Goal: Task Accomplishment & Management: Manage account settings

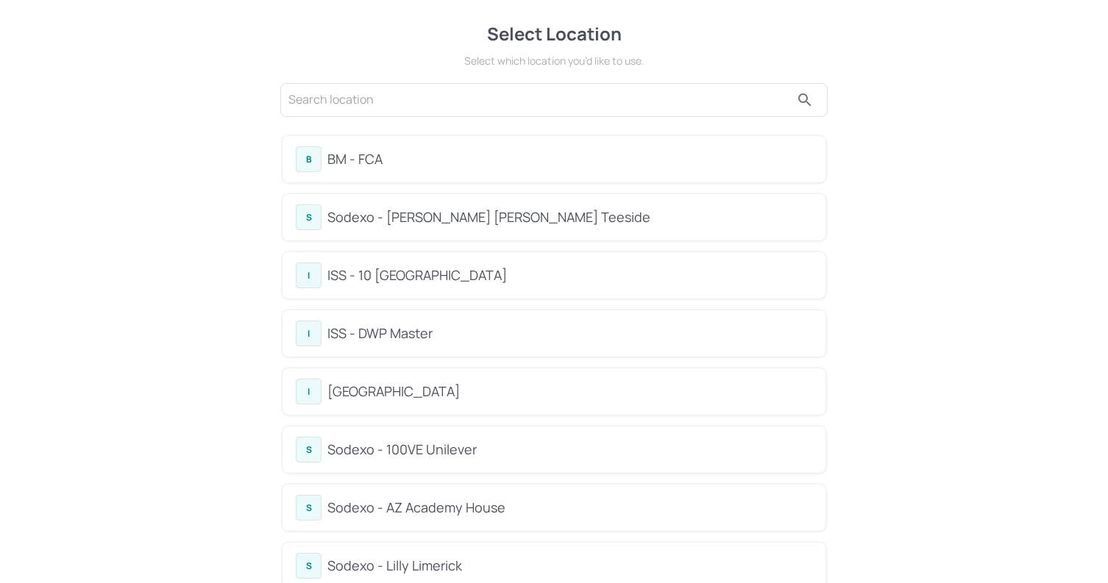
click at [380, 150] on div "BM - FCA" at bounding box center [569, 159] width 485 height 20
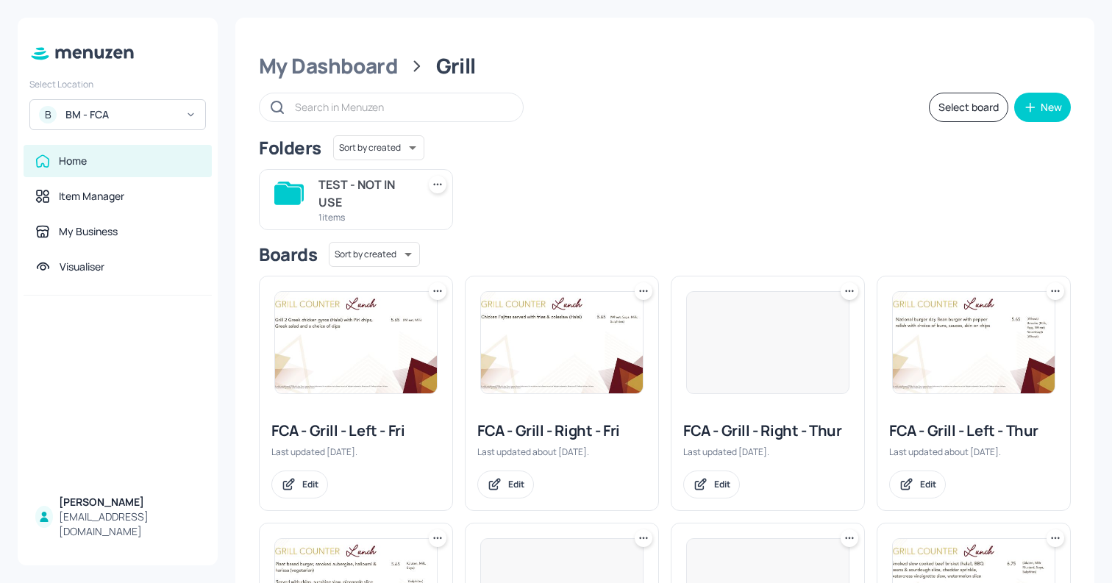
click at [176, 118] on div "BM - FCA" at bounding box center [120, 114] width 111 height 15
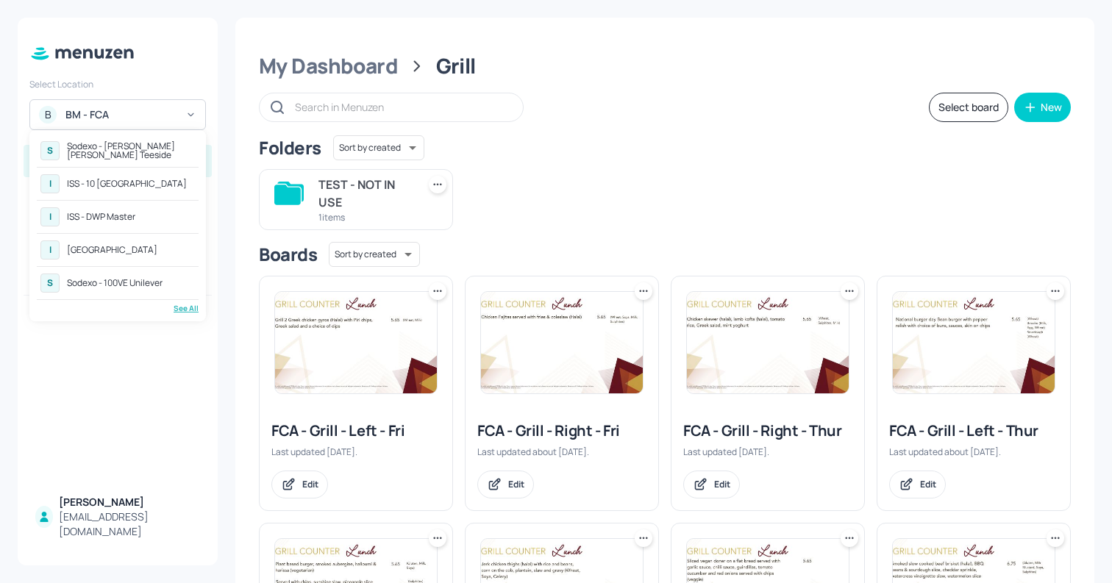
click at [160, 185] on div "ISS - 10 [GEOGRAPHIC_DATA]" at bounding box center [127, 183] width 120 height 9
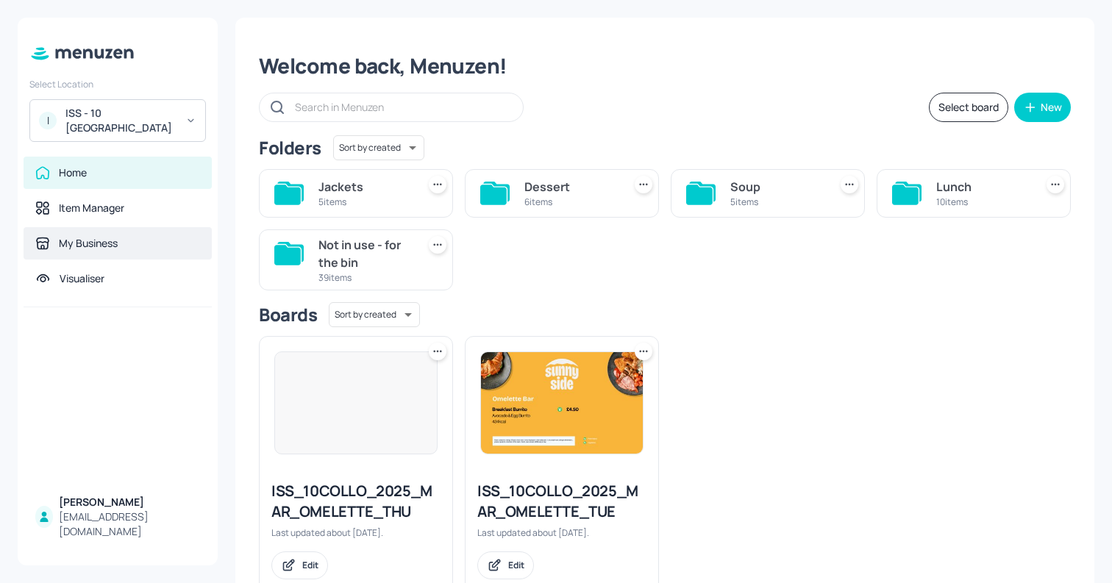
click at [143, 246] on div "My Business" at bounding box center [117, 243] width 165 height 15
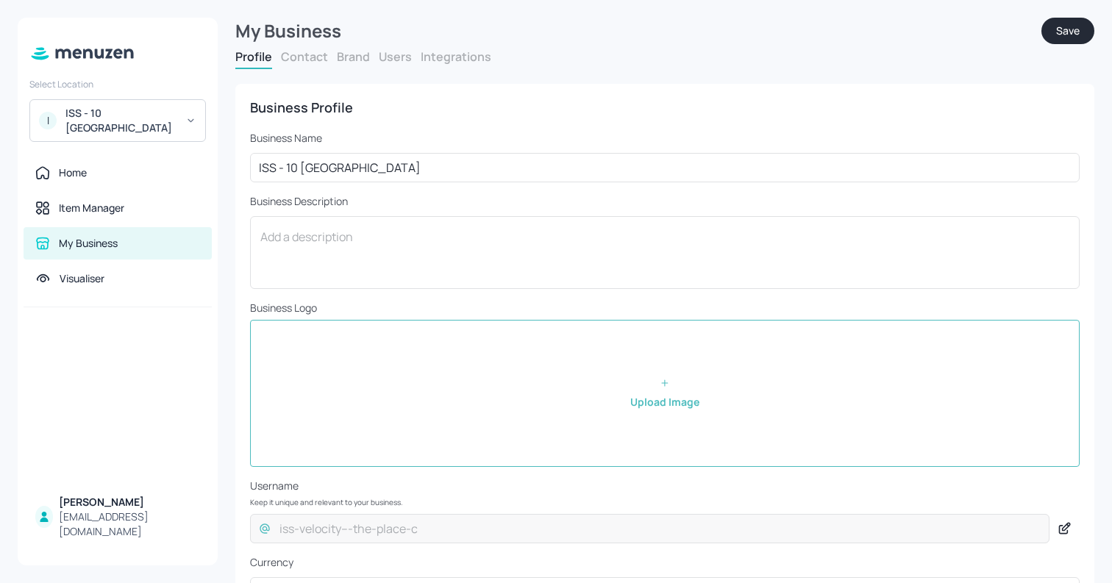
click at [388, 49] on button "Users" at bounding box center [395, 57] width 33 height 16
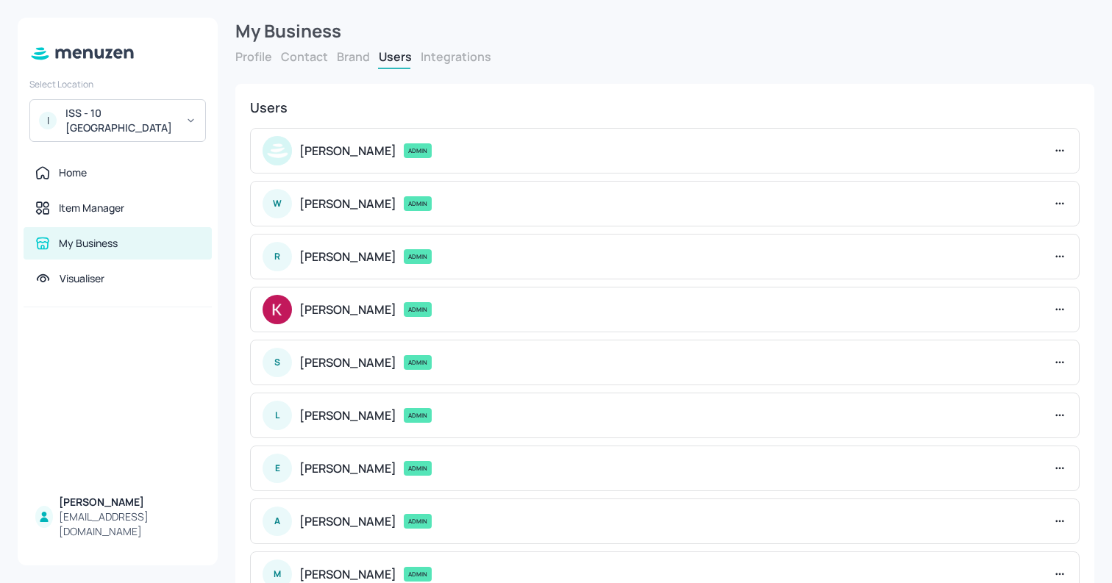
scroll to position [213, 0]
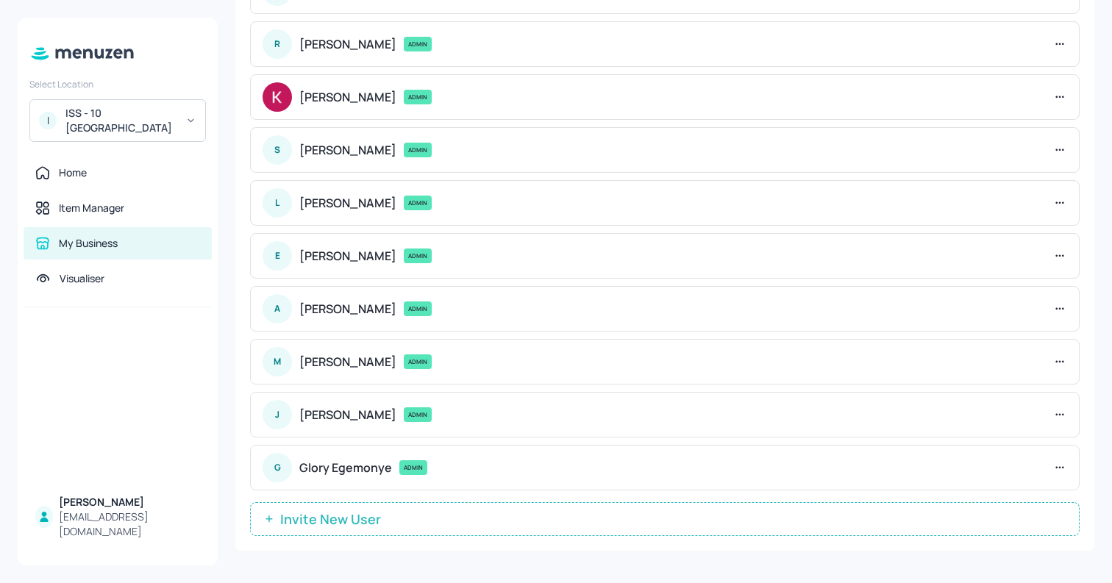
click at [367, 529] on button "Invite New User" at bounding box center [665, 519] width 830 height 34
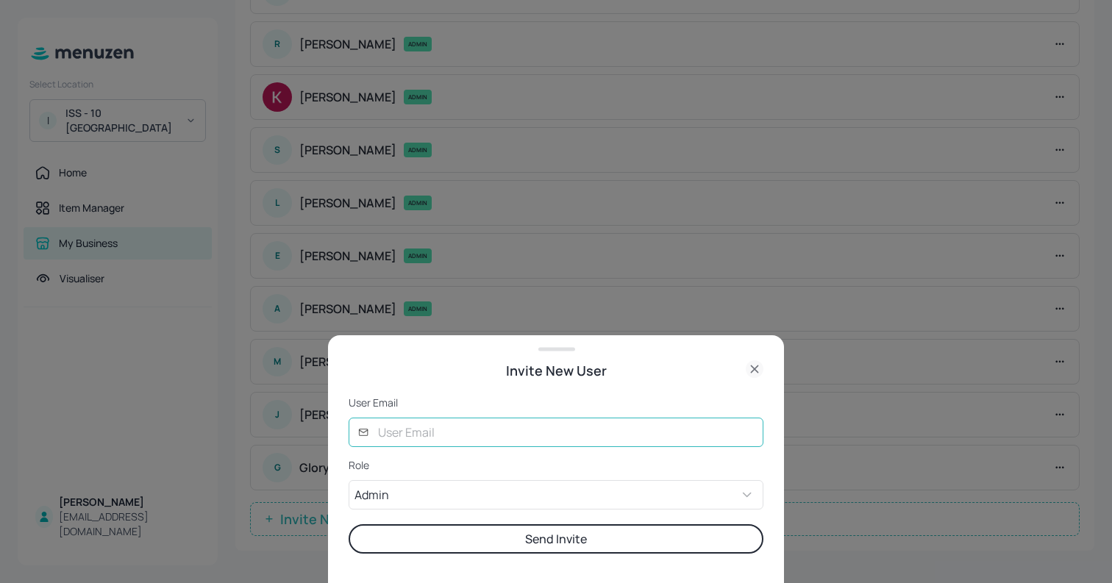
click at [479, 438] on input "text" at bounding box center [566, 432] width 394 height 29
type input "nishita@digital-messaging.com"
click at [544, 541] on button "Send Invite" at bounding box center [556, 538] width 415 height 29
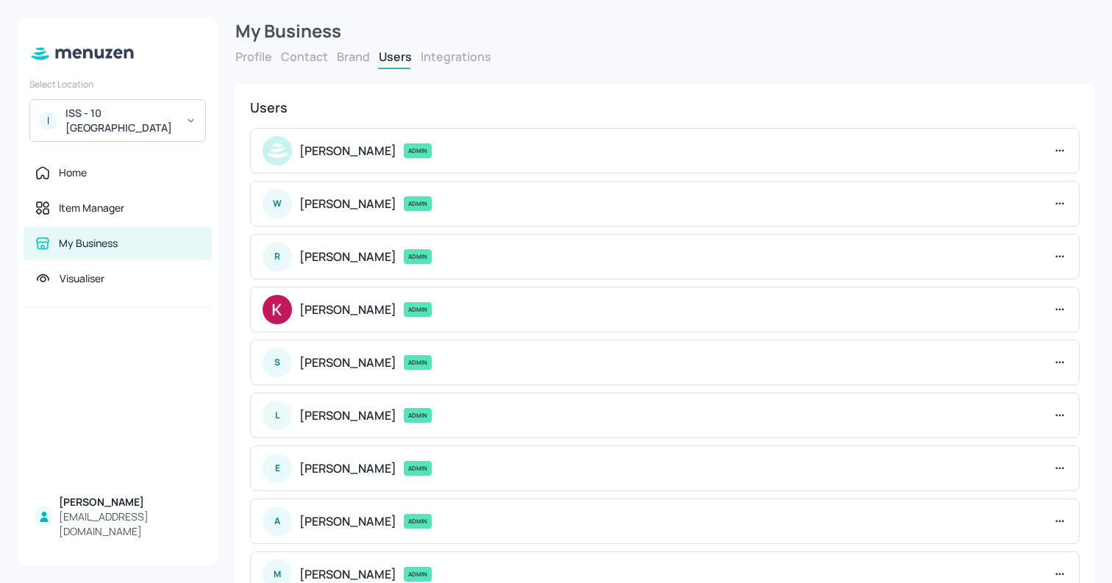
scroll to position [266, 0]
